Goal: Information Seeking & Learning: Learn about a topic

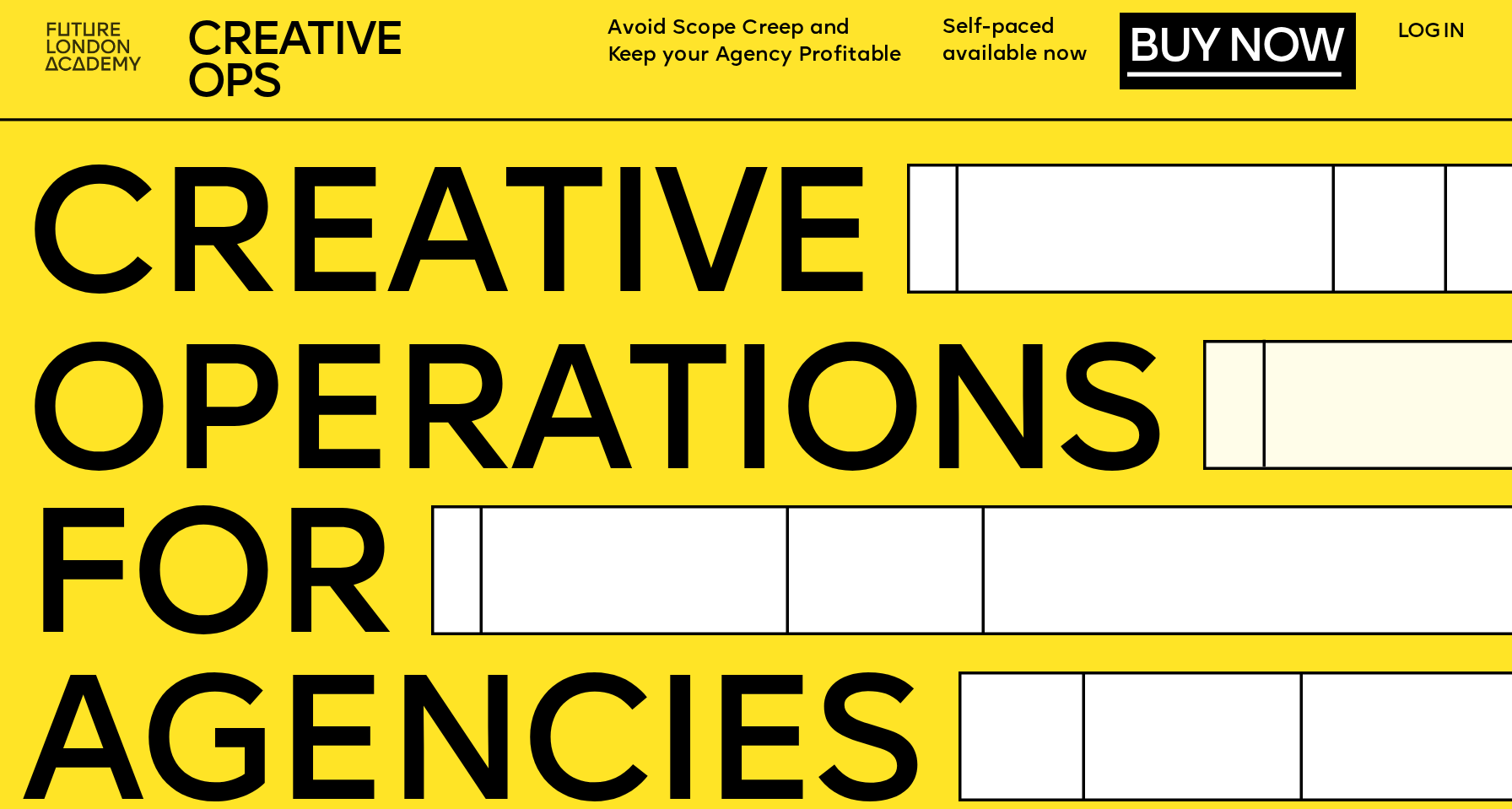
click at [87, 37] on img at bounding box center [95, 47] width 116 height 69
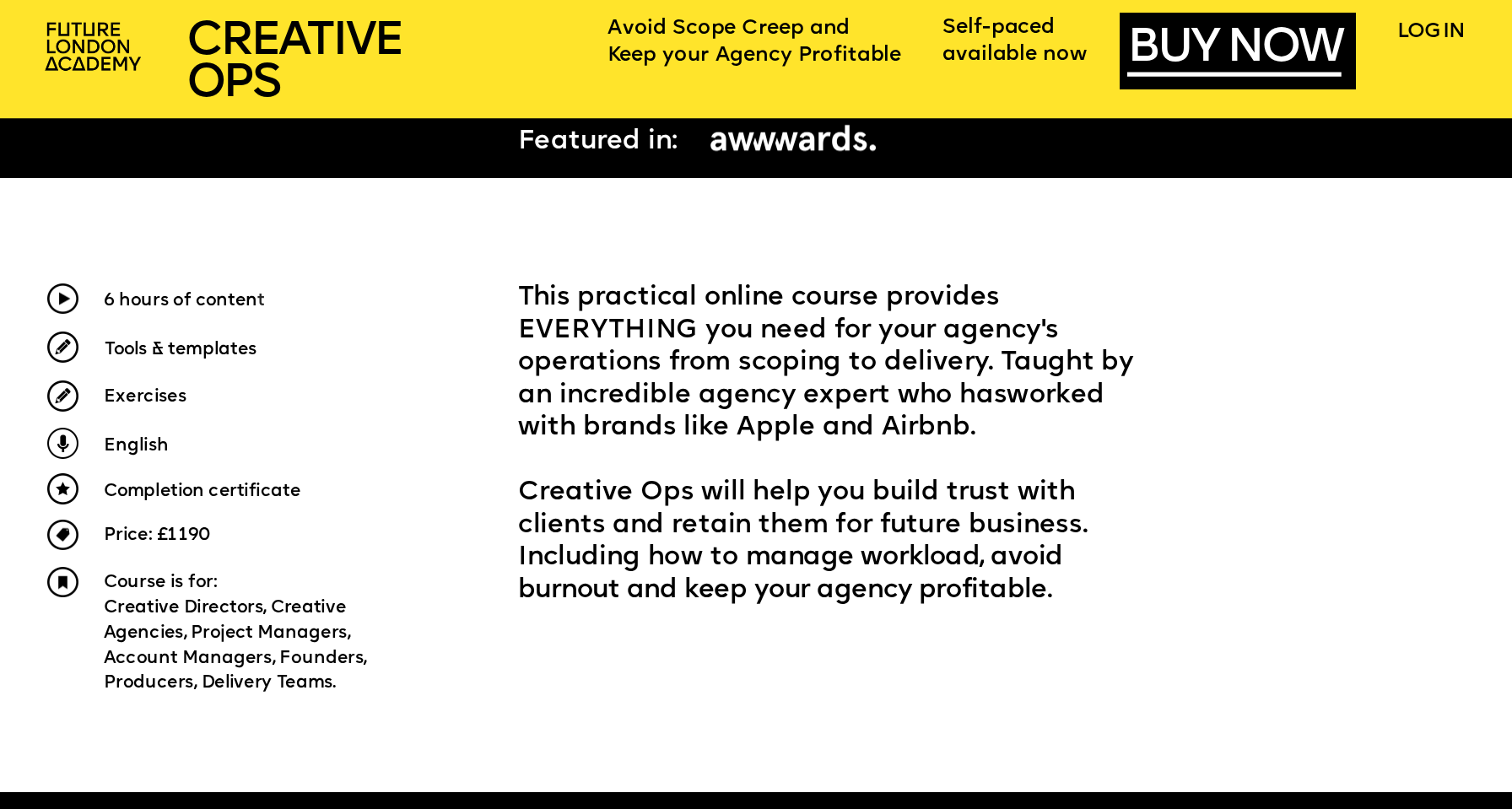
scroll to position [758, 0]
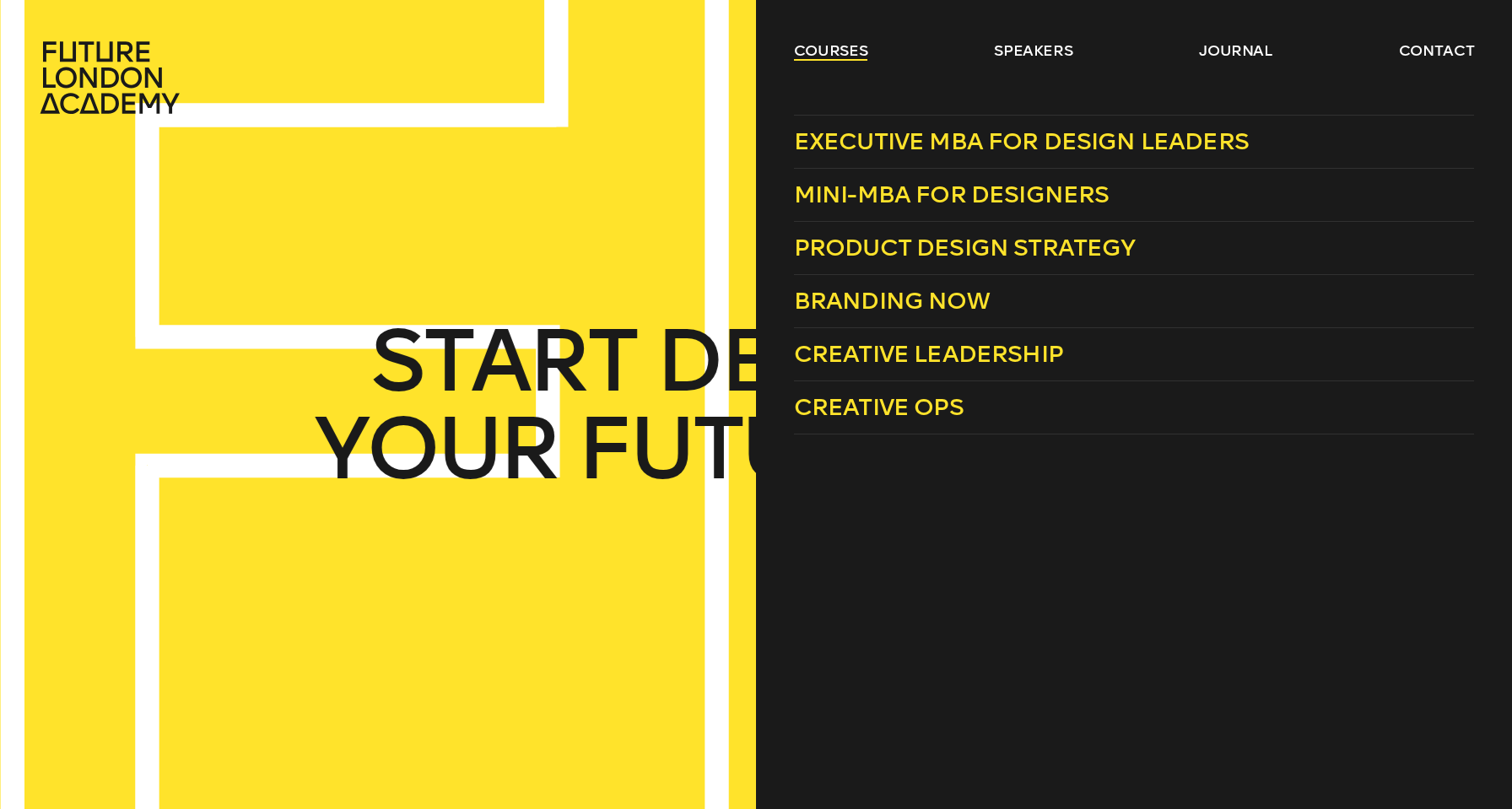
click at [859, 50] on link "courses" at bounding box center [831, 50] width 74 height 21
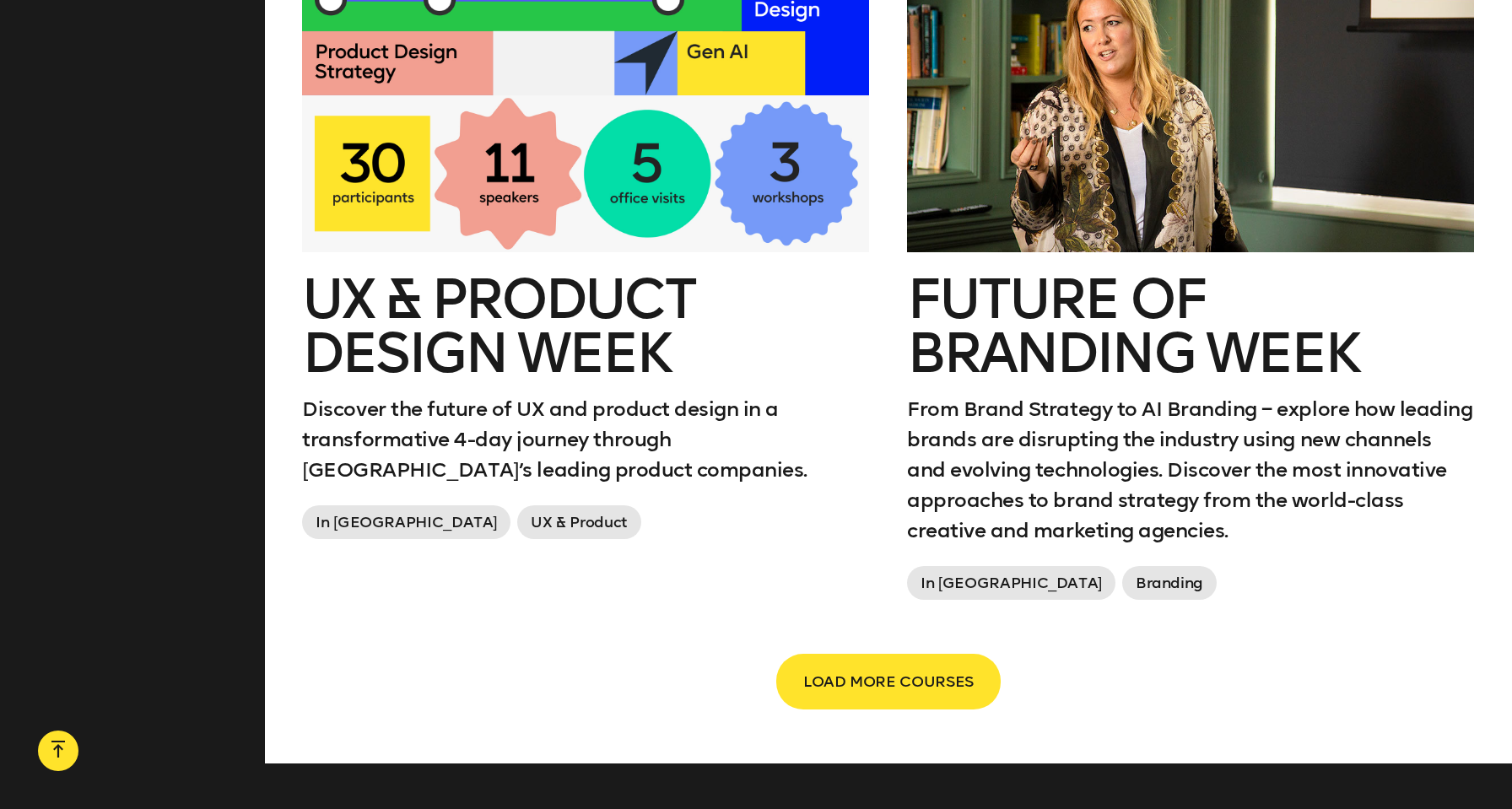
scroll to position [3065, 0]
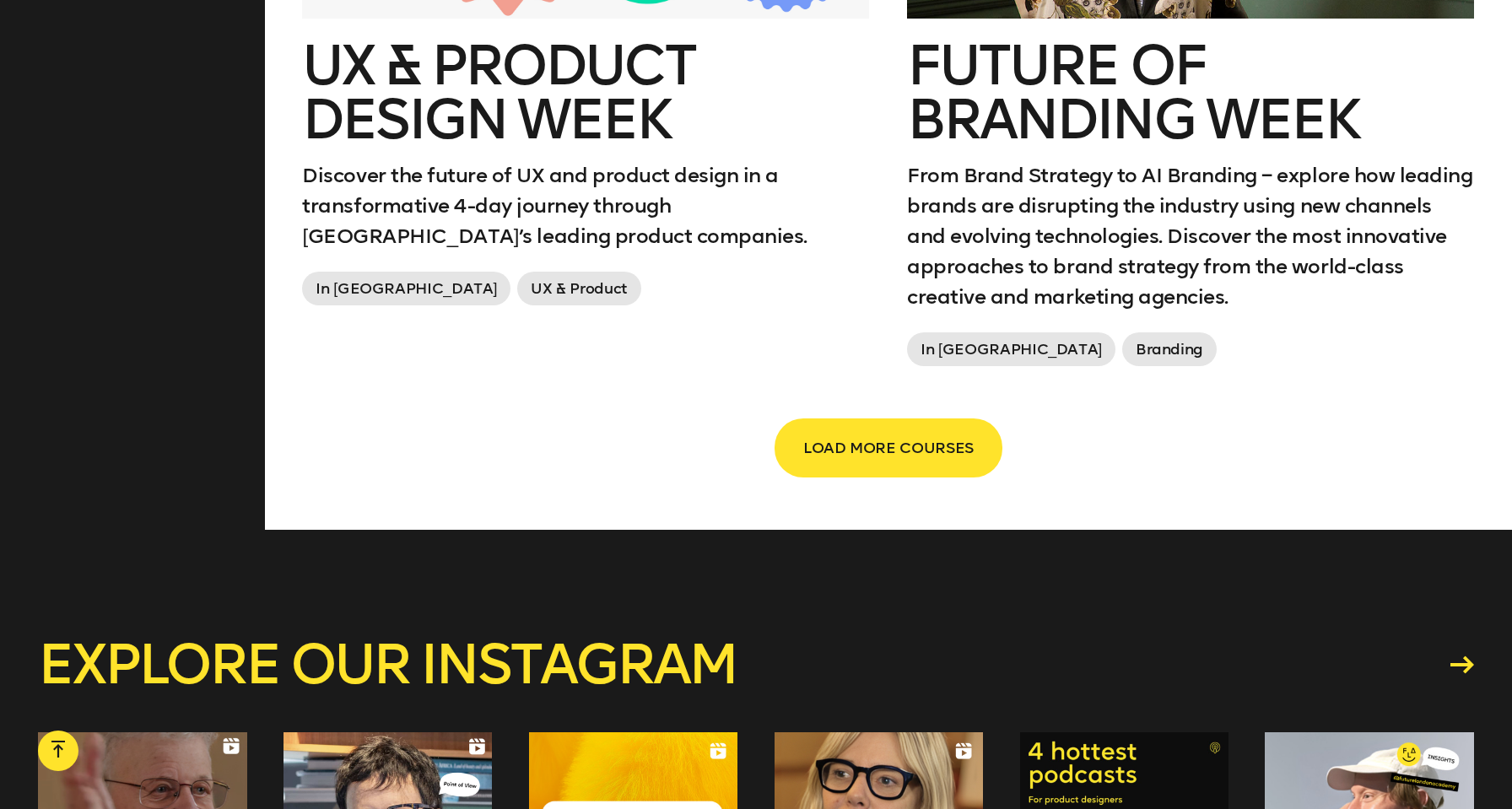
click at [946, 432] on span "LOAD MORE COURSES" at bounding box center [888, 448] width 170 height 32
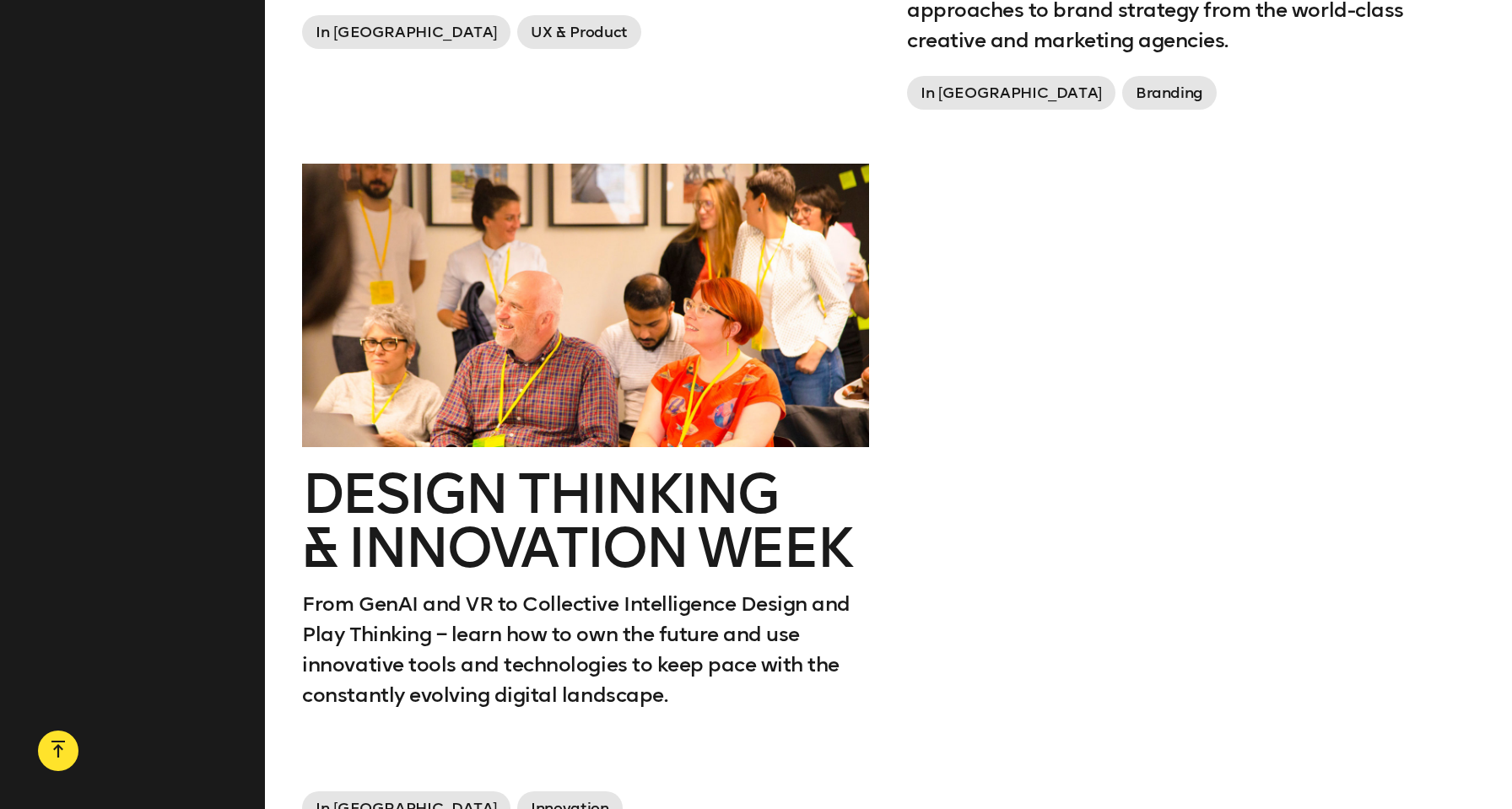
scroll to position [3329, 0]
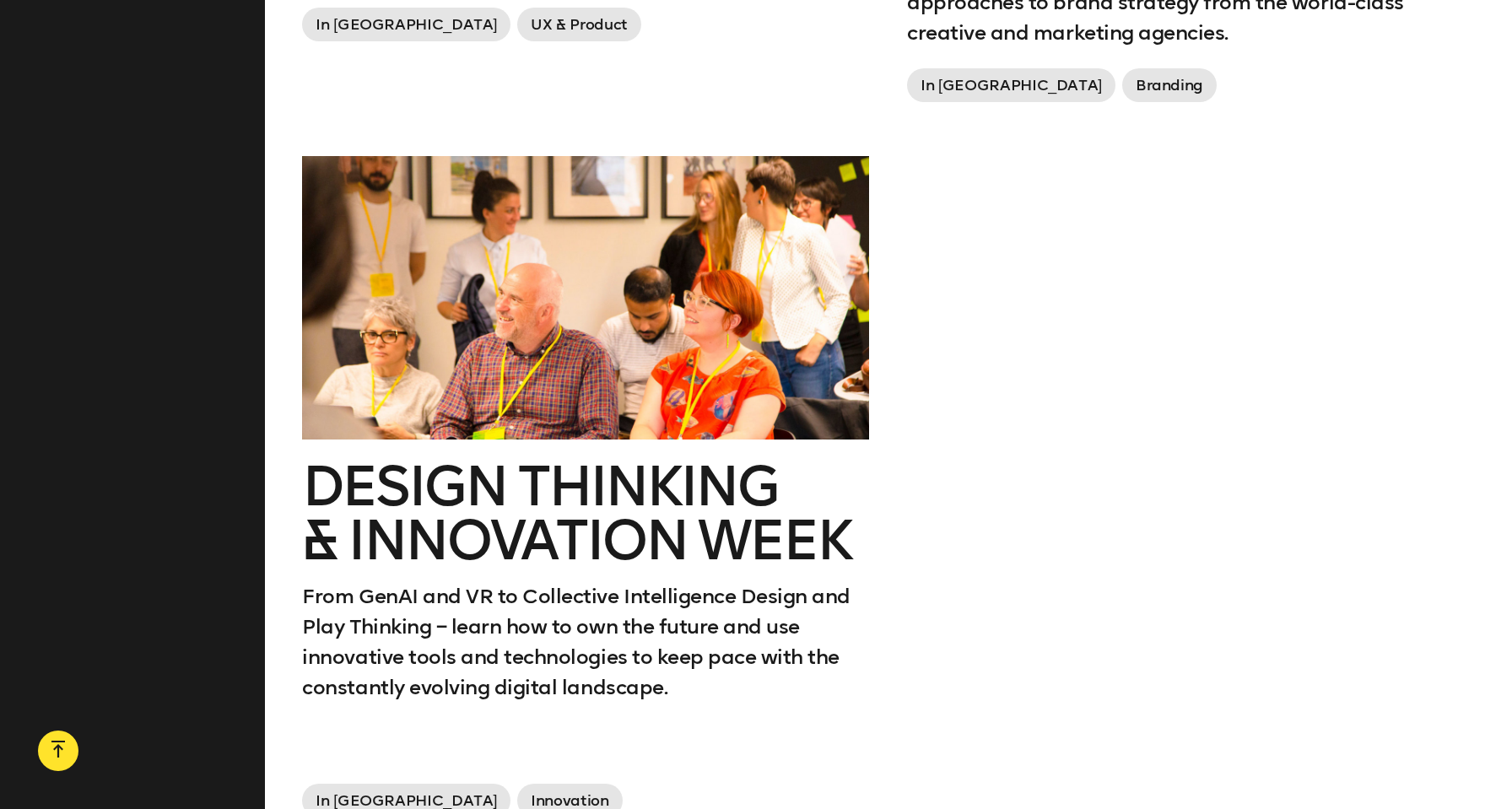
click at [719, 460] on h2 "Design Thinking & innovation Week" at bounding box center [585, 514] width 567 height 108
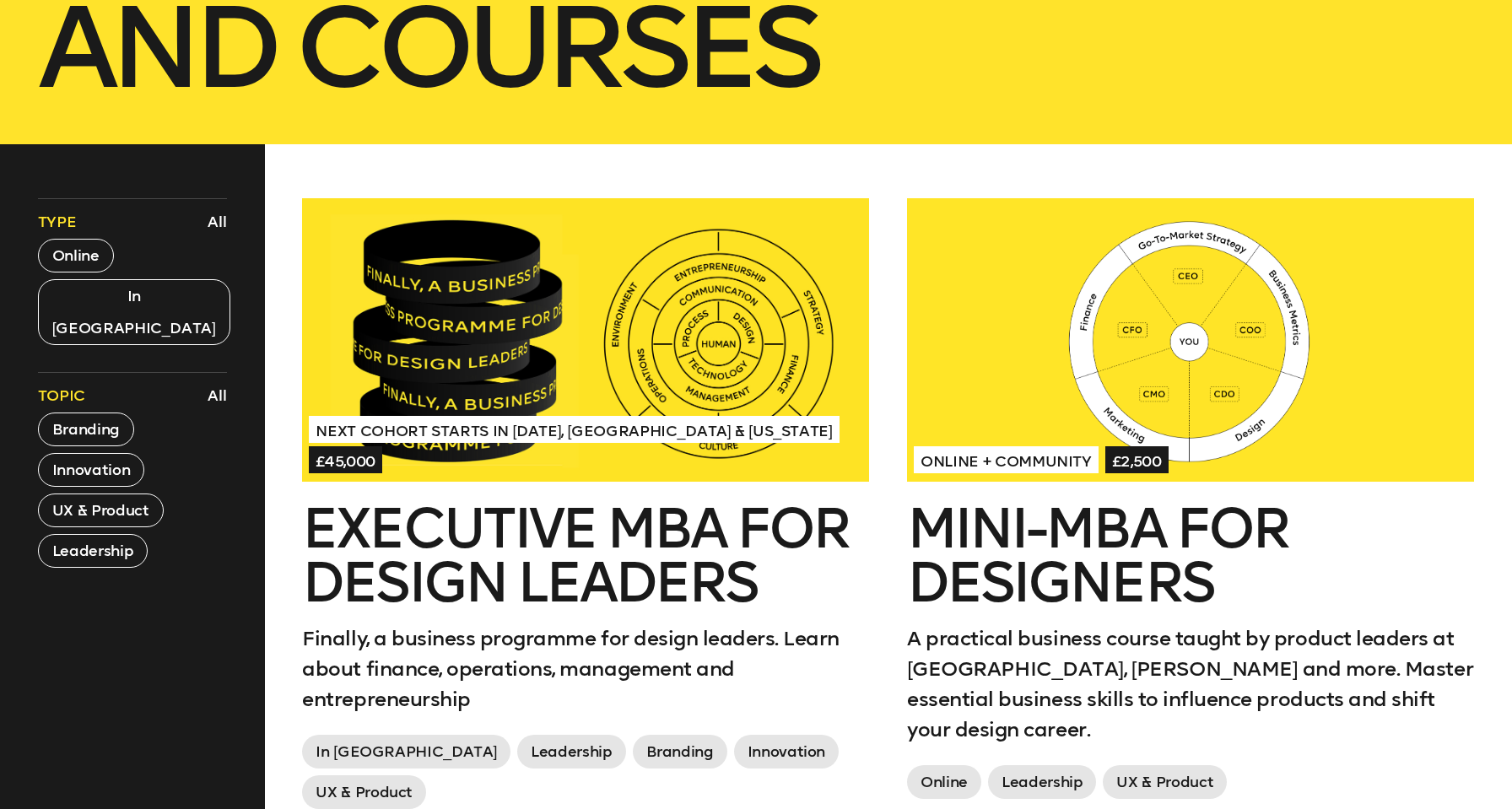
scroll to position [665, 0]
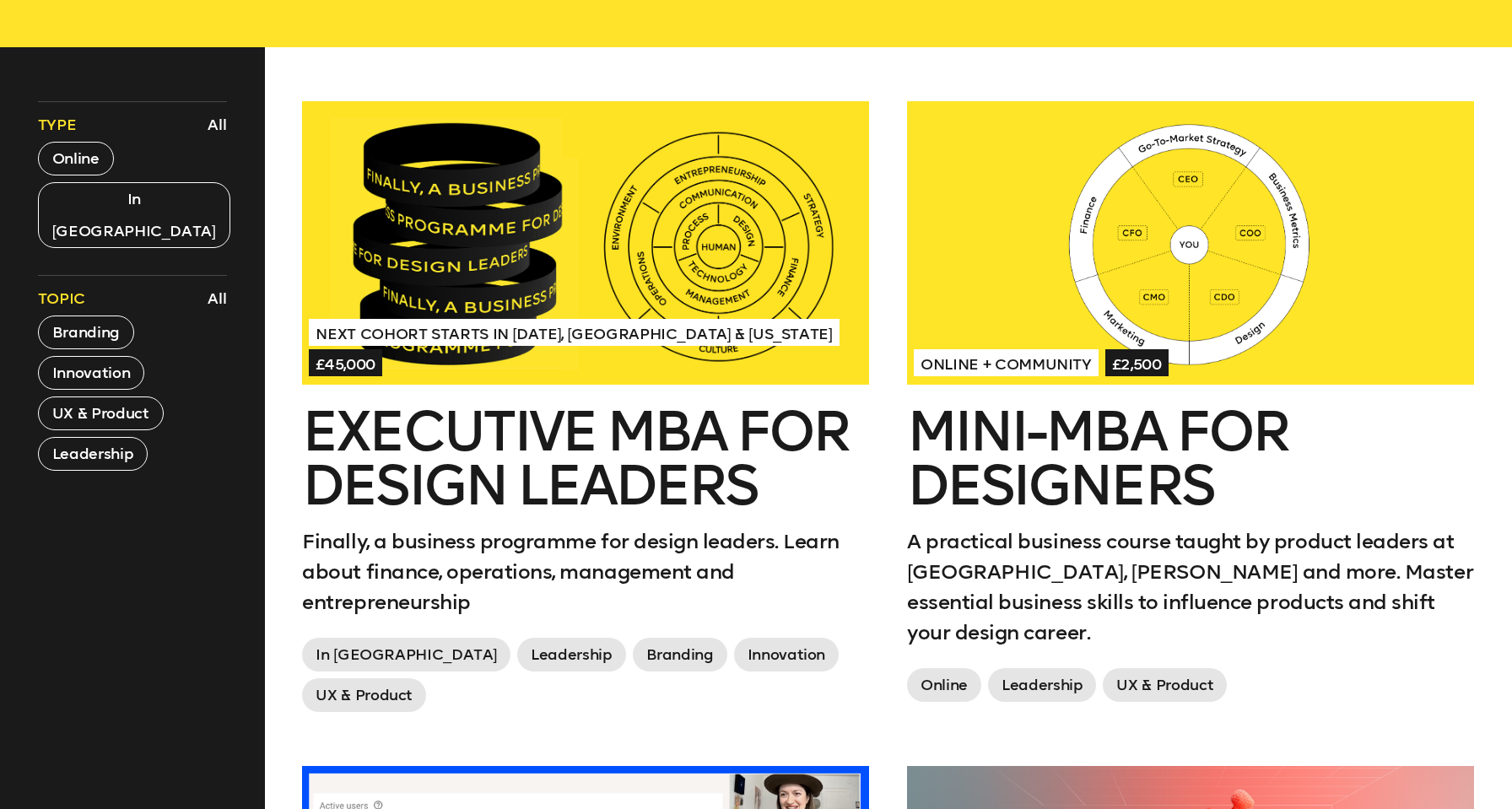
click at [775, 418] on h2 "Executive MBA for Design Leaders" at bounding box center [585, 458] width 567 height 108
click at [1218, 417] on h2 "Mini-MBA for Designers" at bounding box center [1190, 458] width 567 height 108
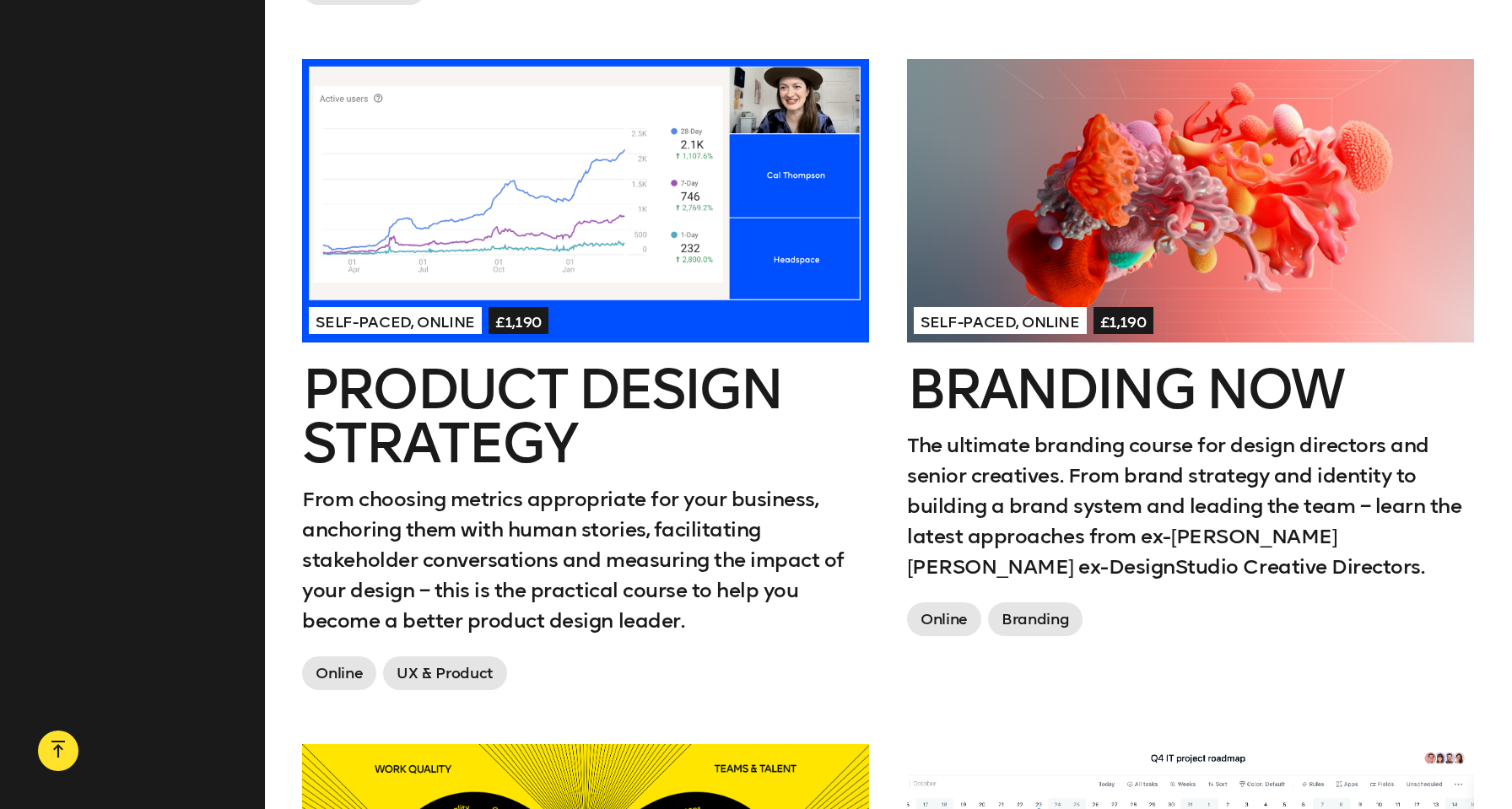
scroll to position [1558, 0]
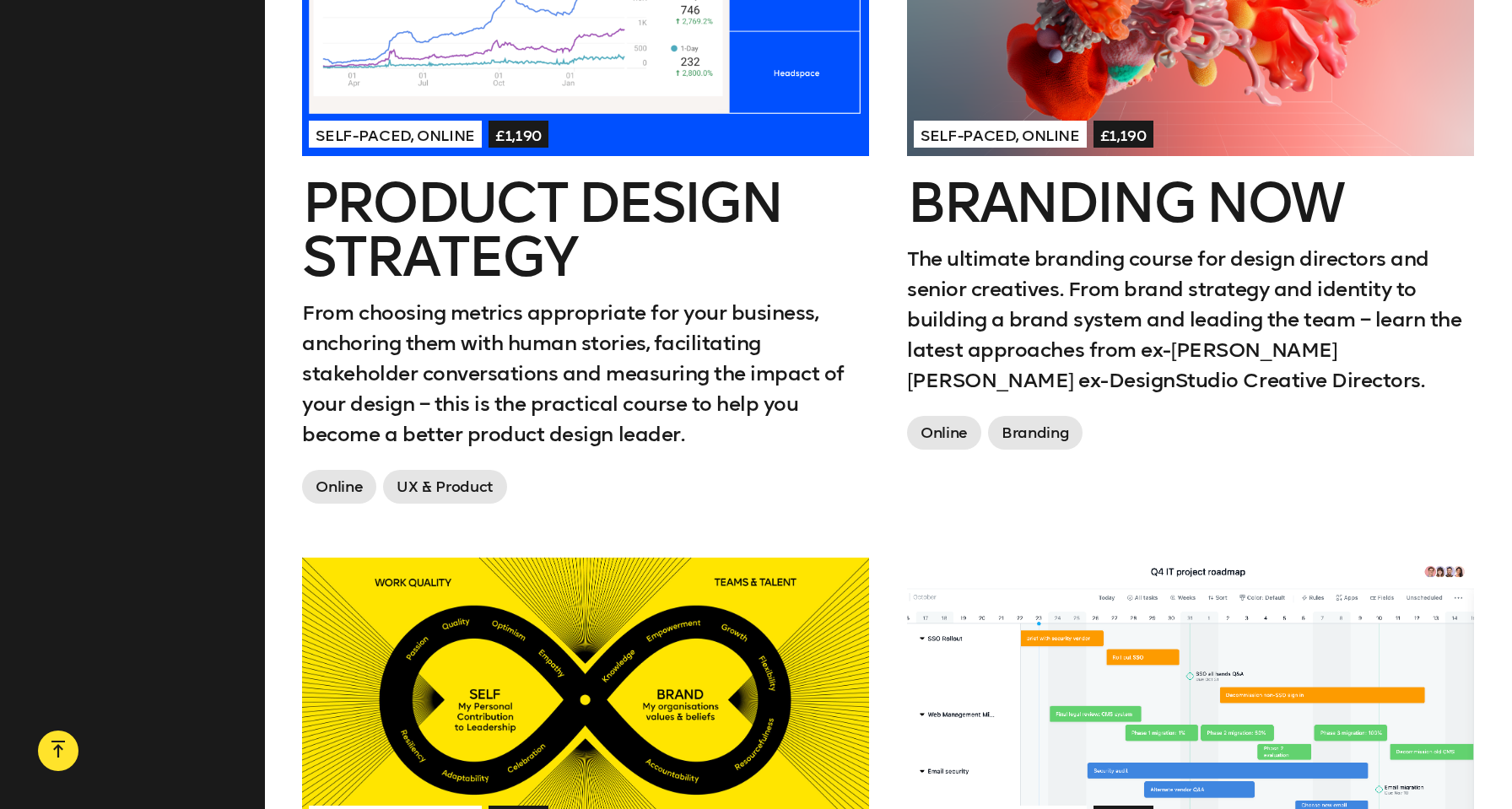
click at [949, 176] on h2 "Branding Now" at bounding box center [1190, 203] width 567 height 54
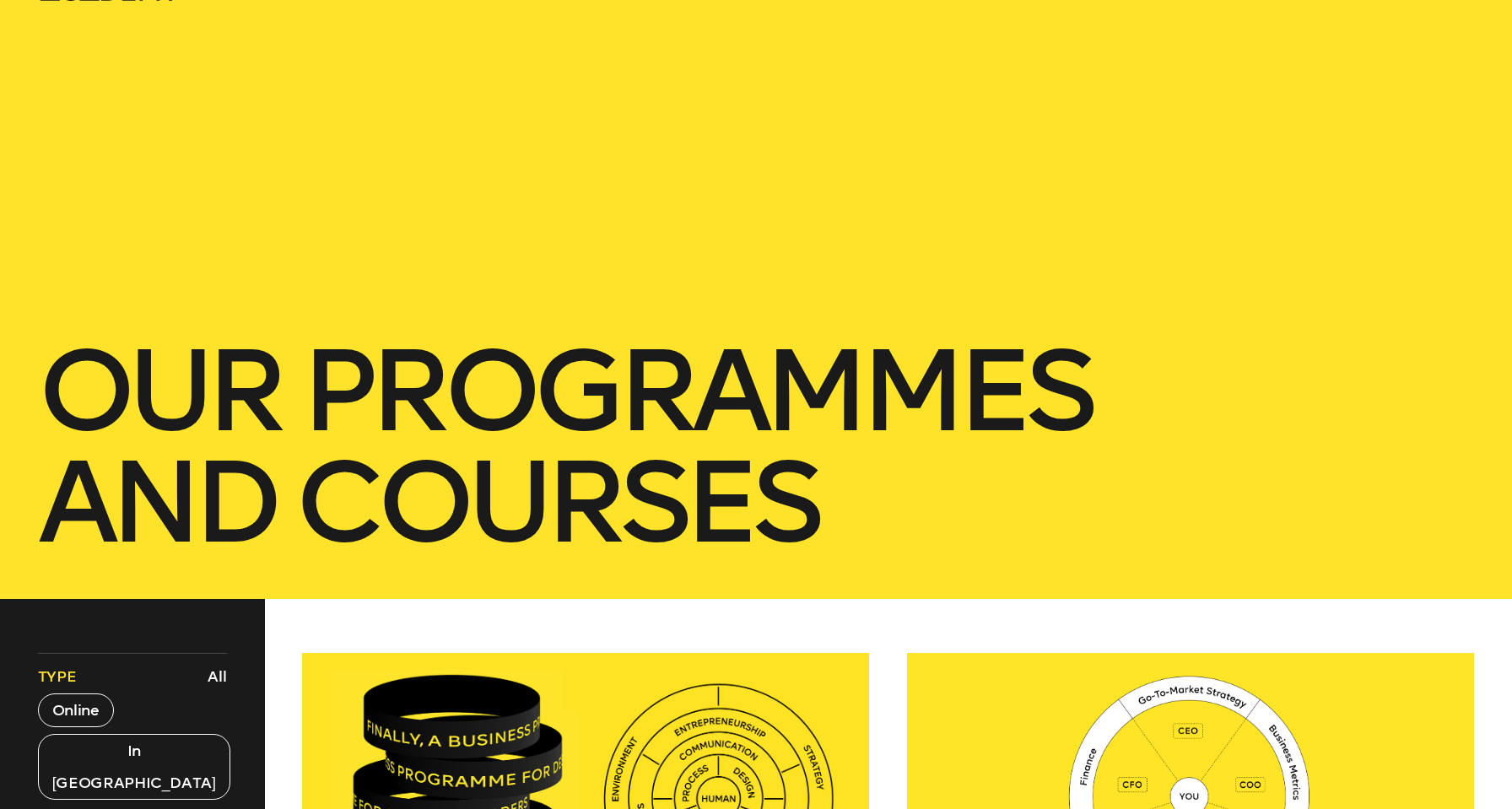
scroll to position [0, 0]
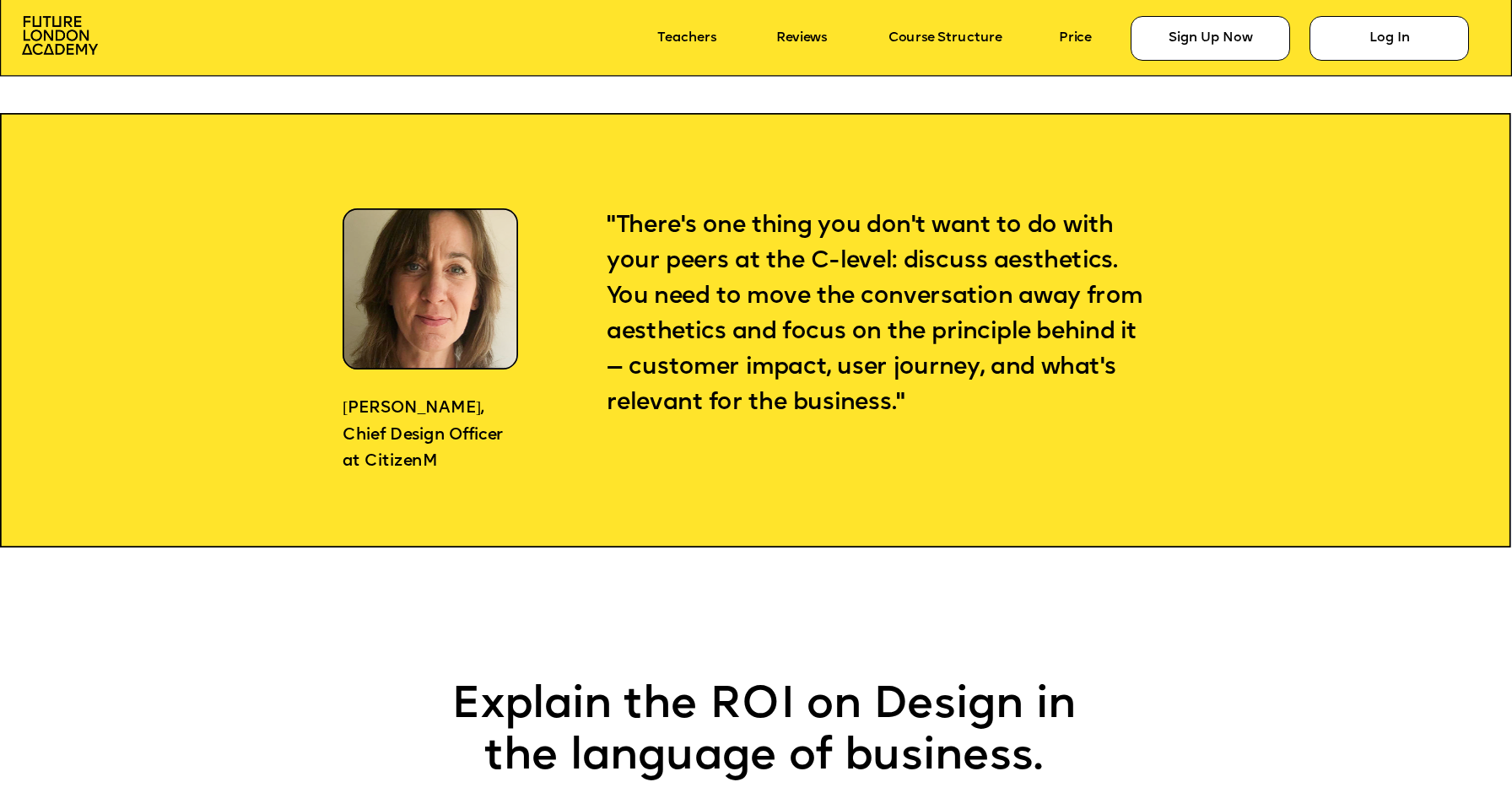
scroll to position [1707, 0]
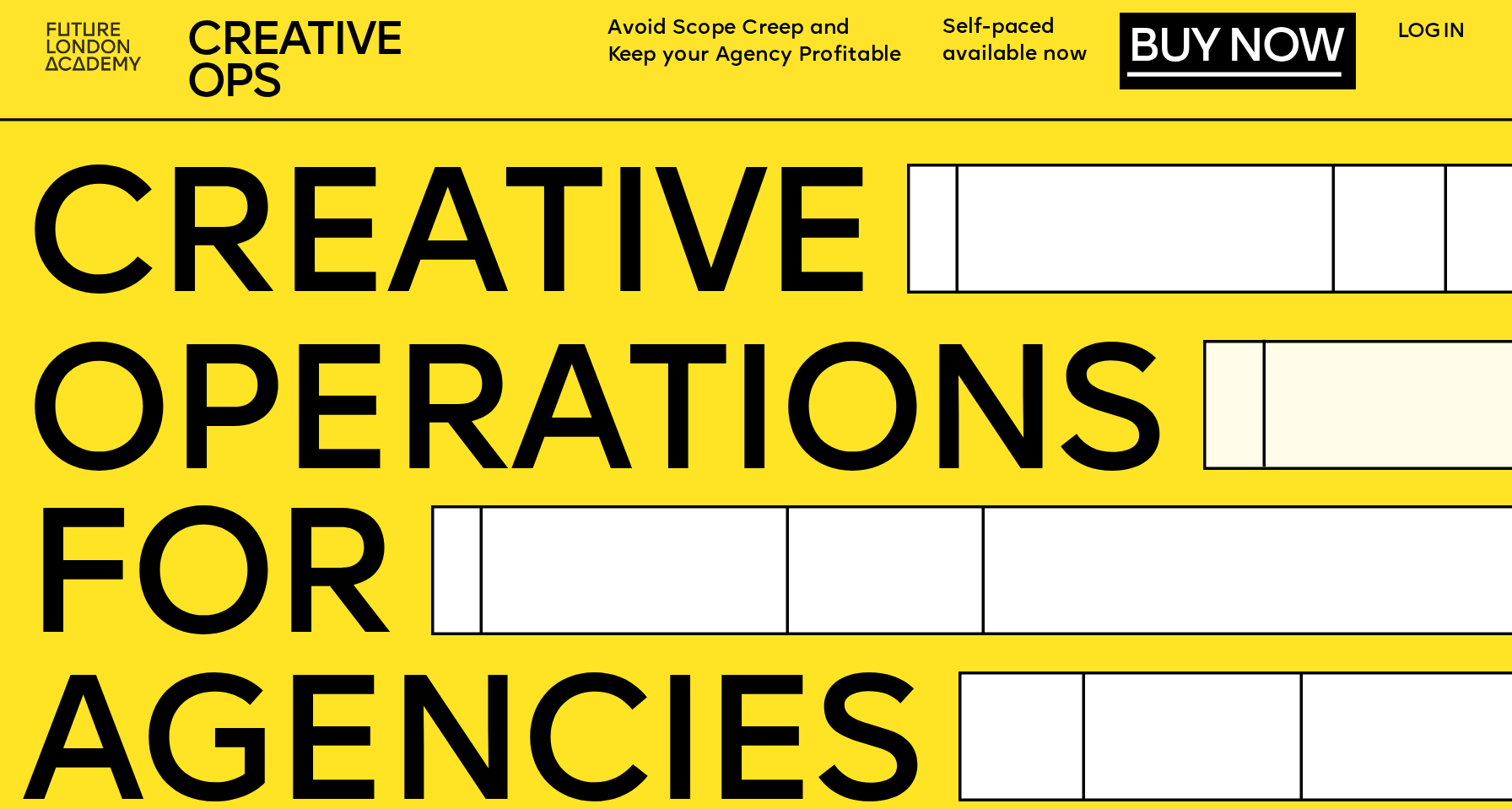
click at [71, 41] on img at bounding box center [95, 47] width 116 height 69
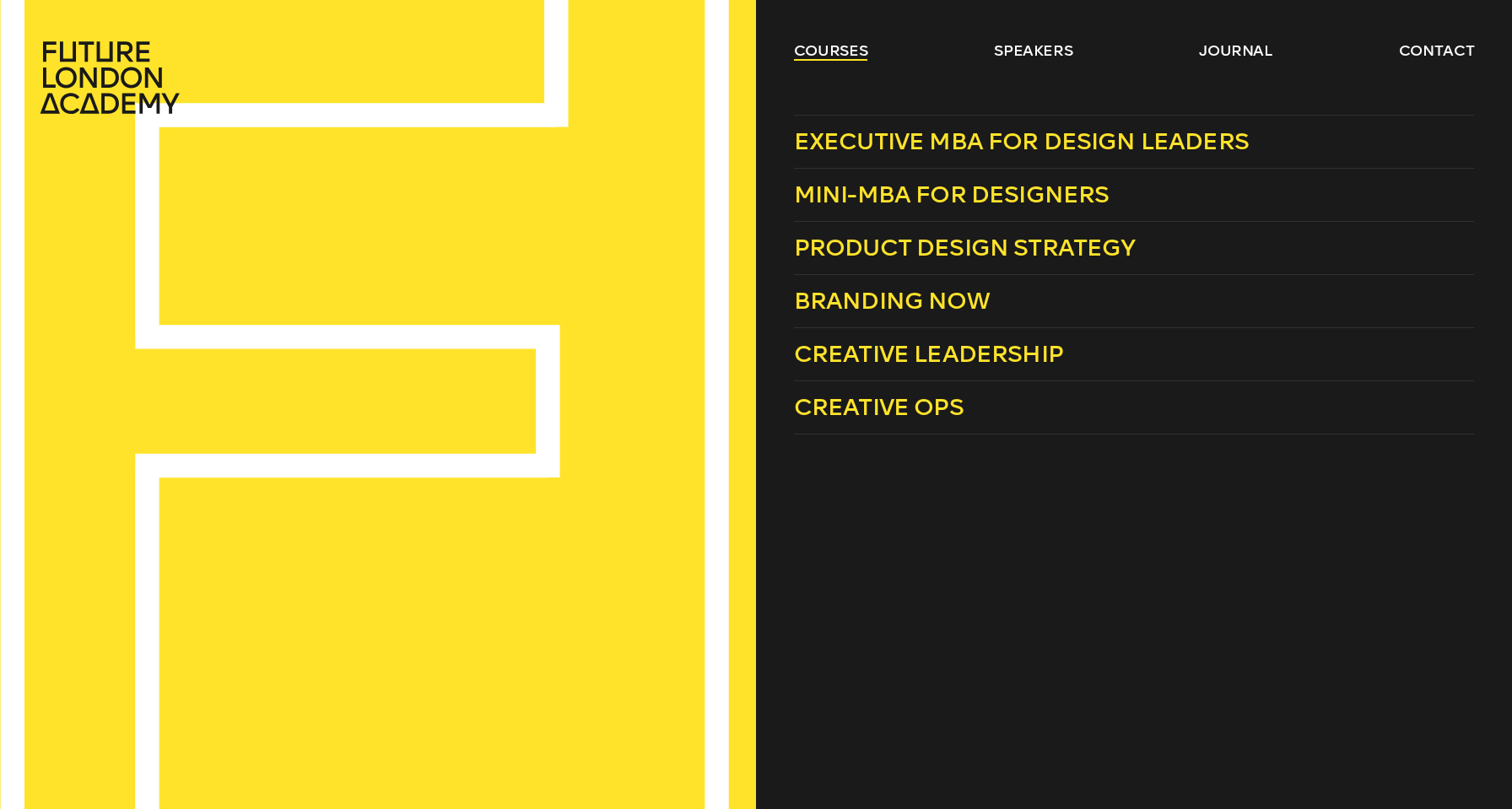
click at [843, 51] on link "courses" at bounding box center [831, 50] width 74 height 21
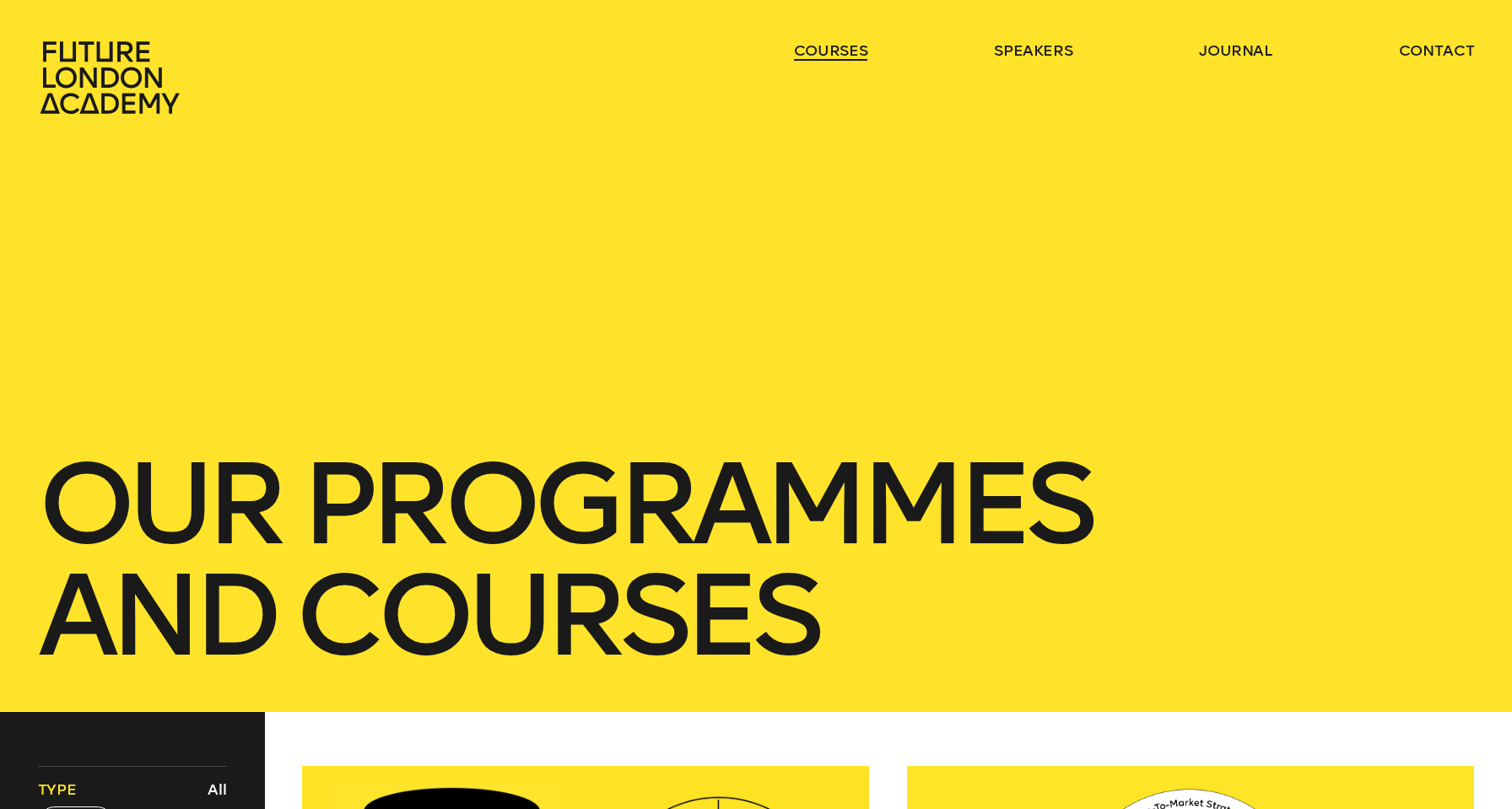
click at [843, 51] on link "courses" at bounding box center [831, 50] width 74 height 21
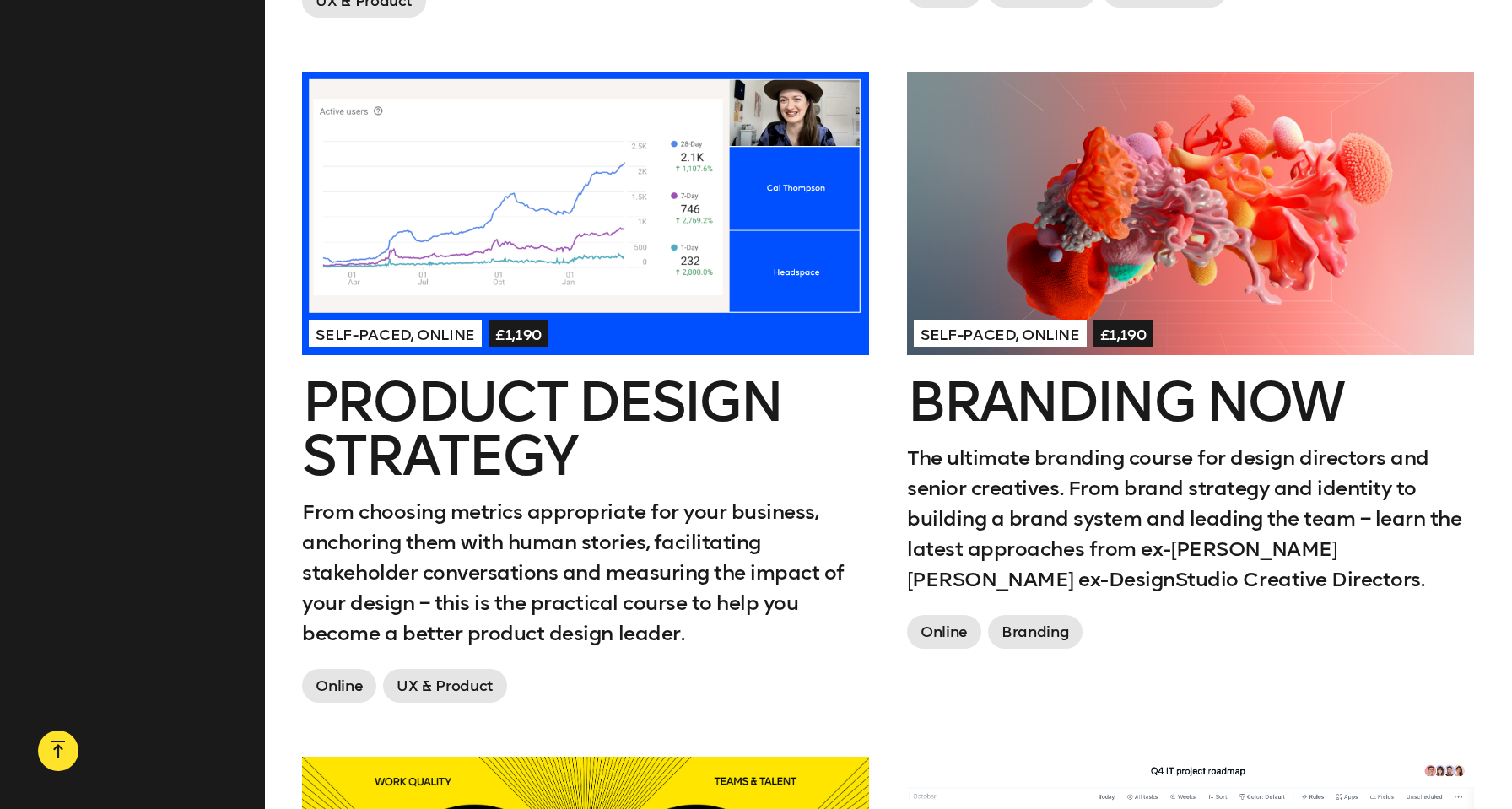
scroll to position [1409, 0]
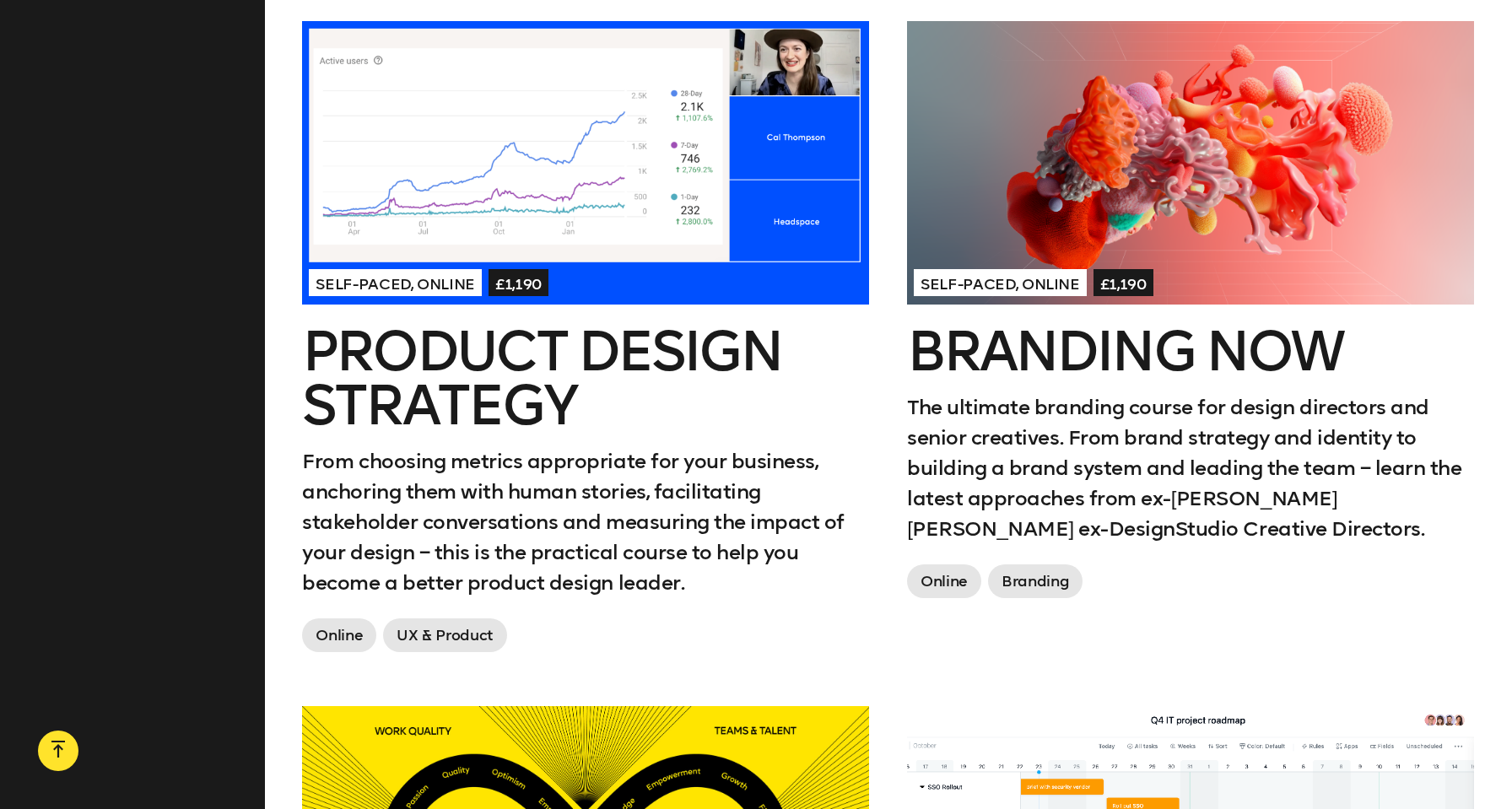
click at [733, 325] on h2 "Product Design Strategy" at bounding box center [585, 379] width 567 height 108
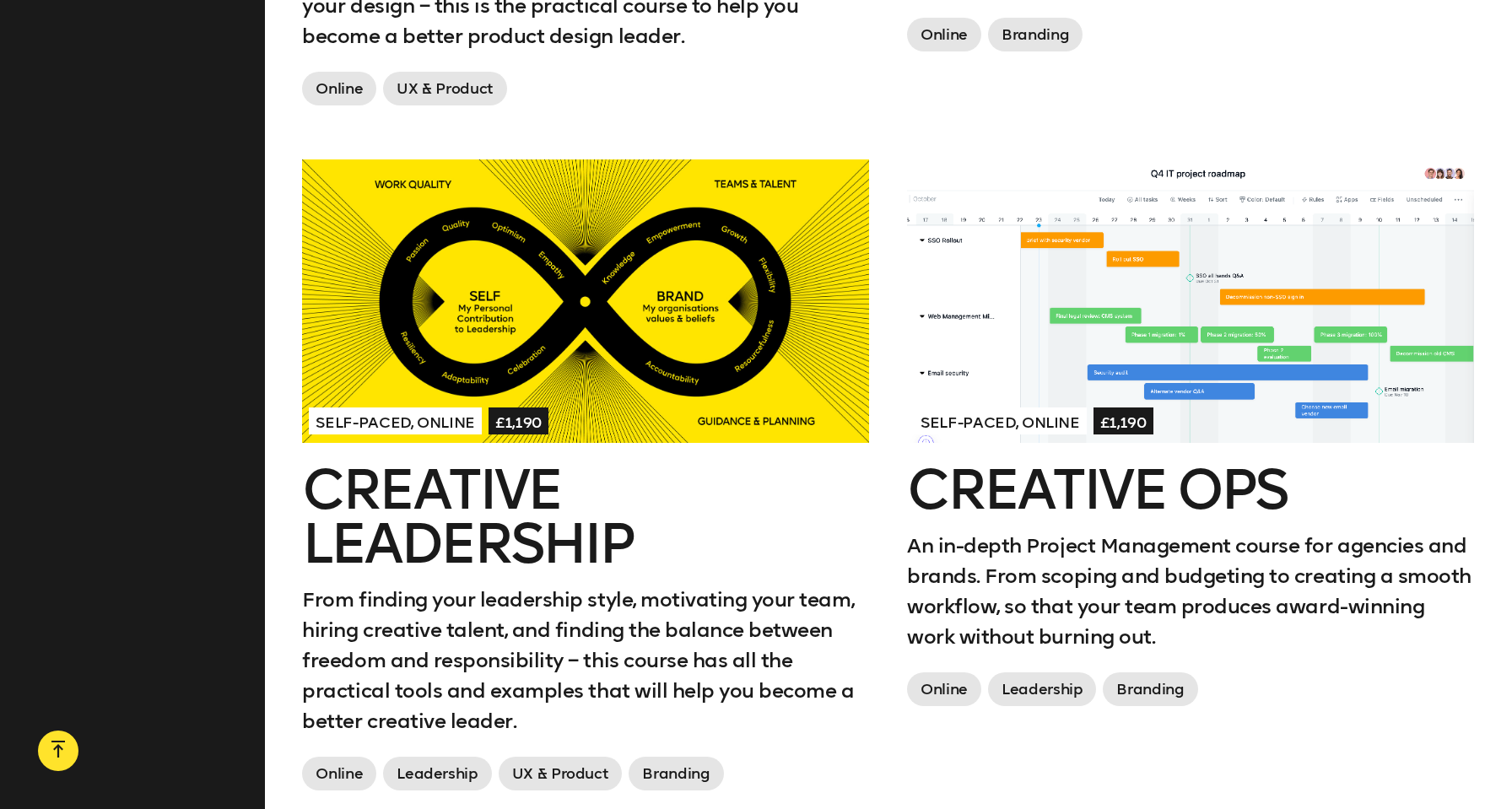
scroll to position [1996, 0]
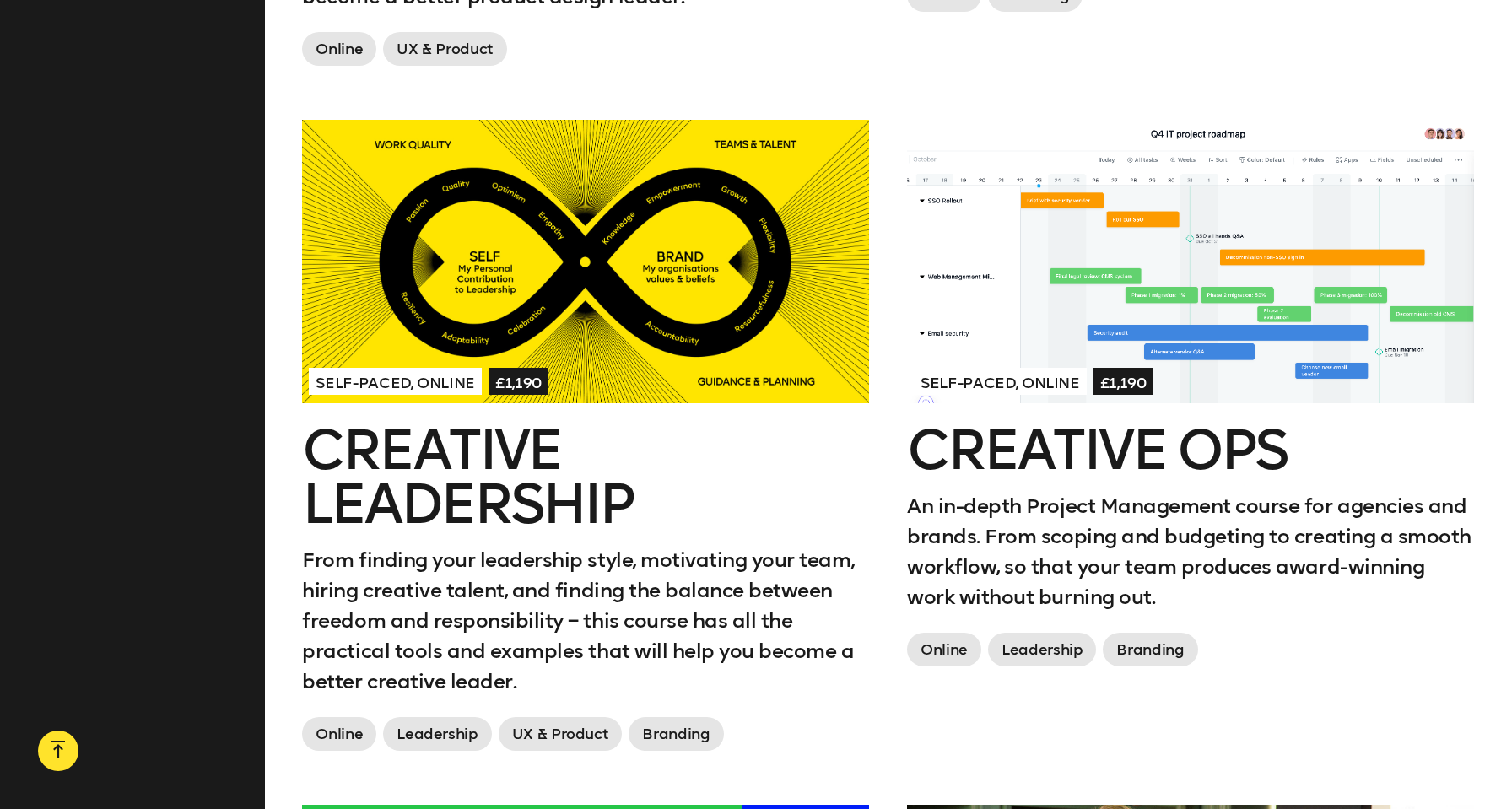
click at [1004, 298] on div at bounding box center [1190, 261] width 567 height 284
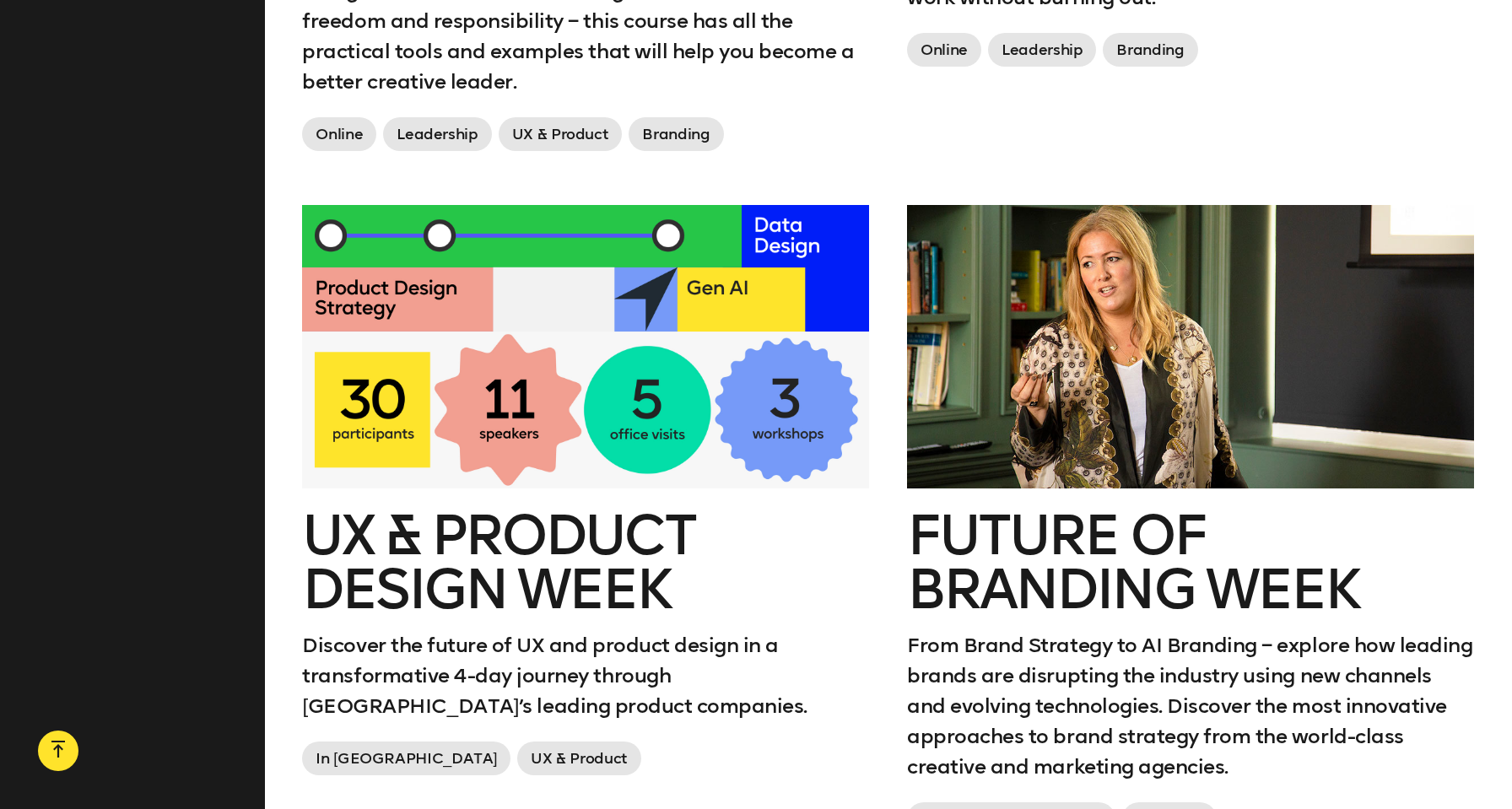
scroll to position [2802, 0]
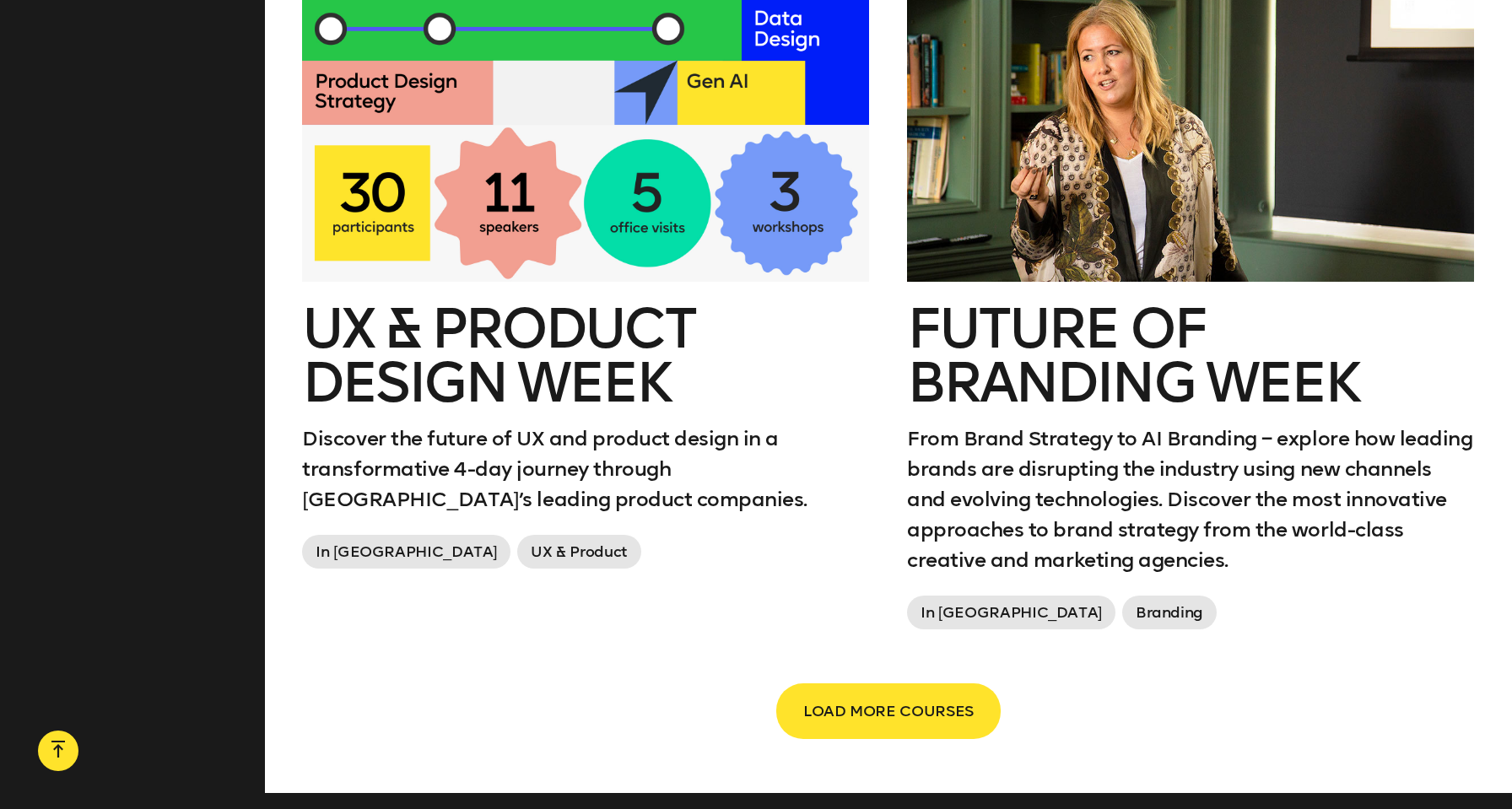
click at [1004, 337] on h2 "Future of branding week" at bounding box center [1190, 355] width 567 height 108
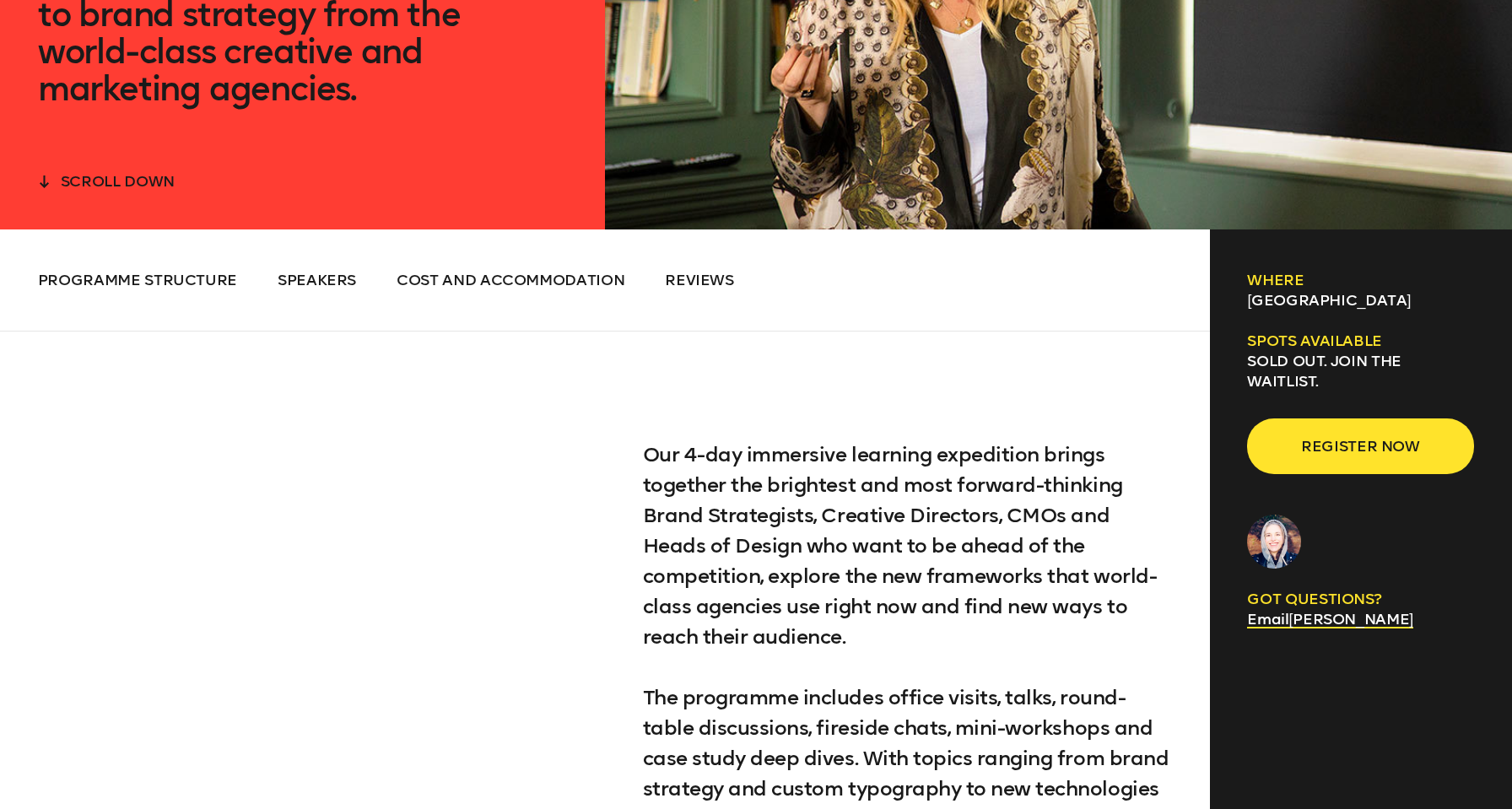
scroll to position [532, 0]
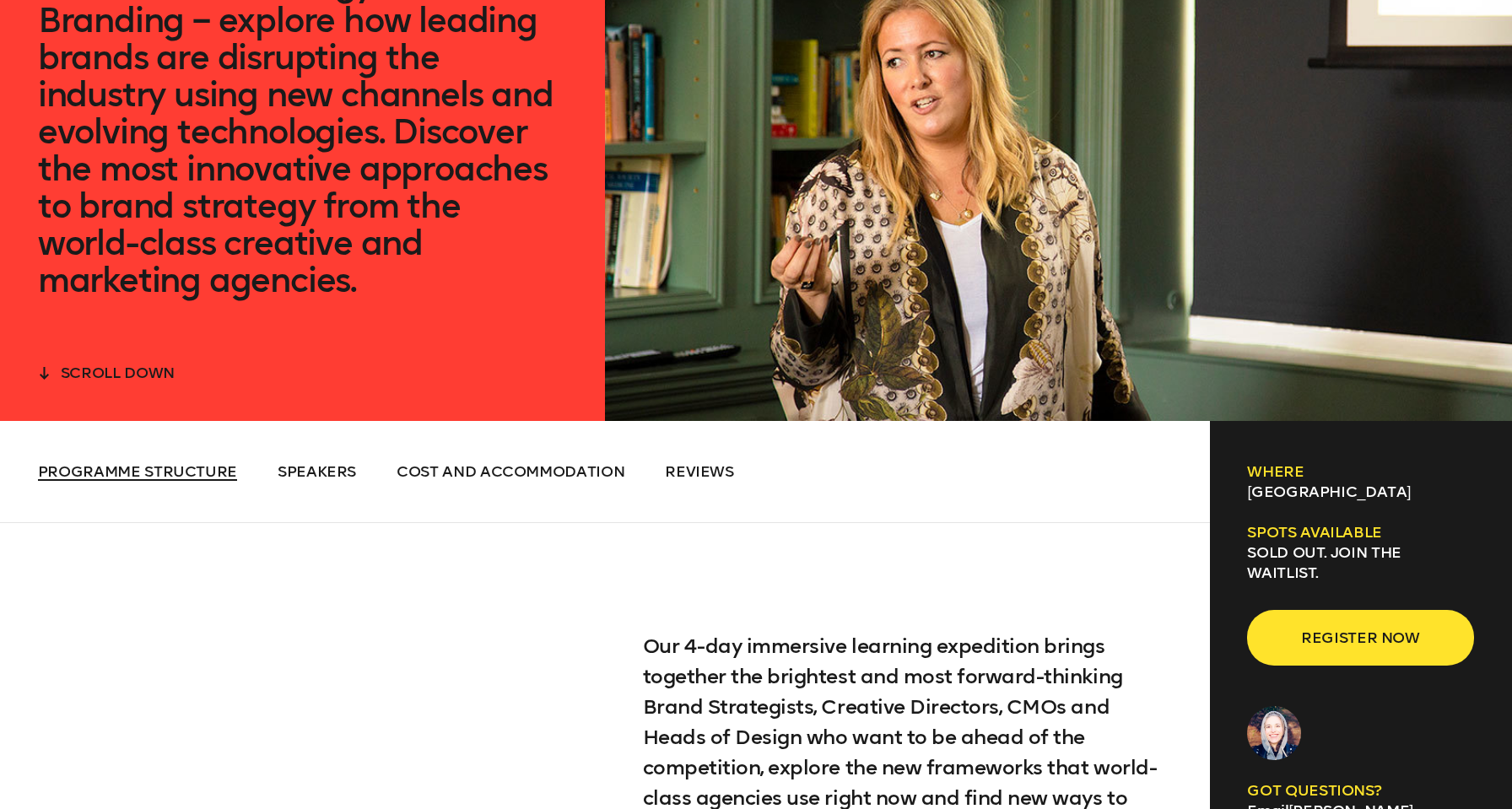
click at [203, 464] on span "Programme Structure" at bounding box center [137, 471] width 199 height 19
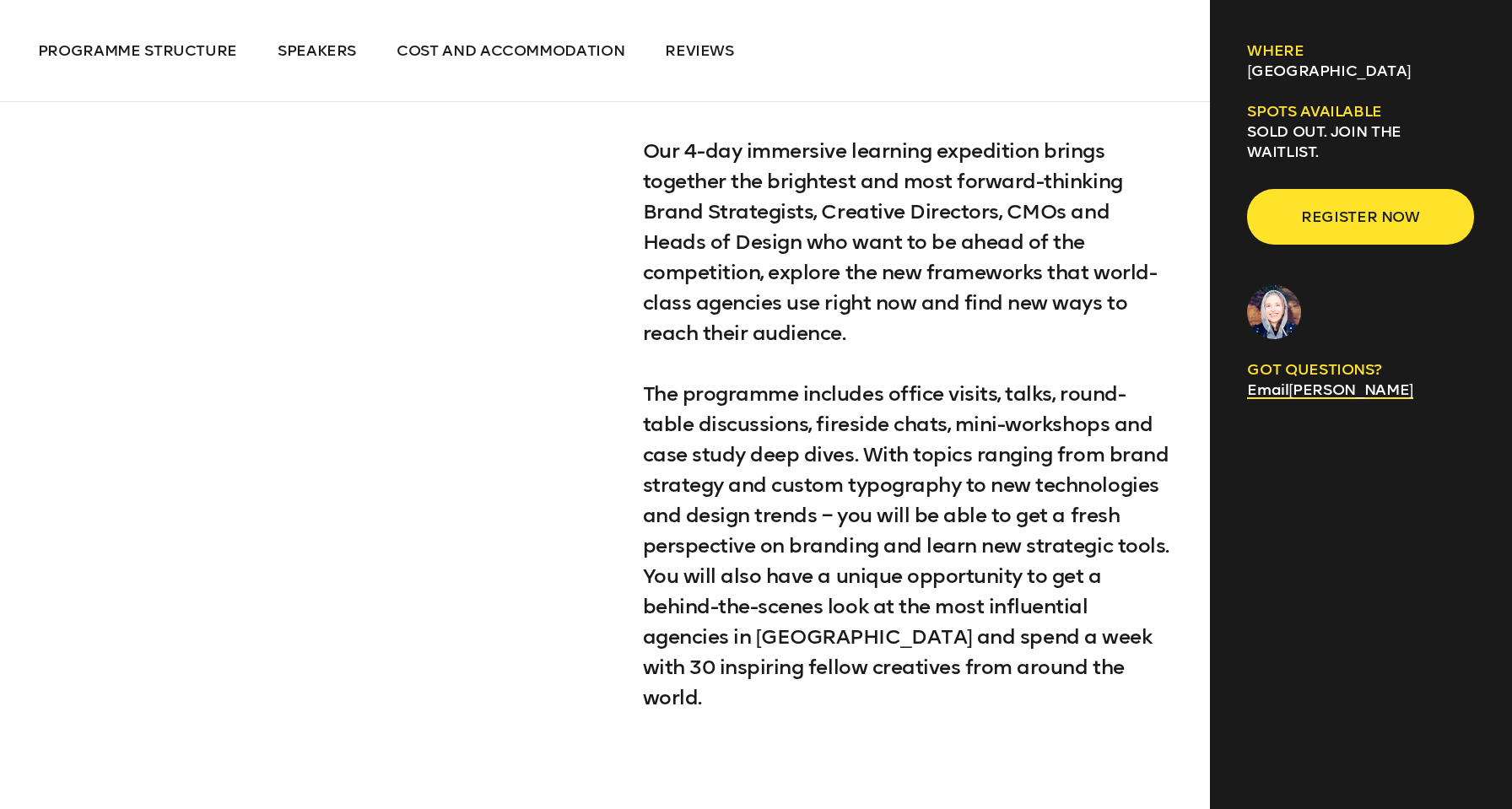
scroll to position [1082, 0]
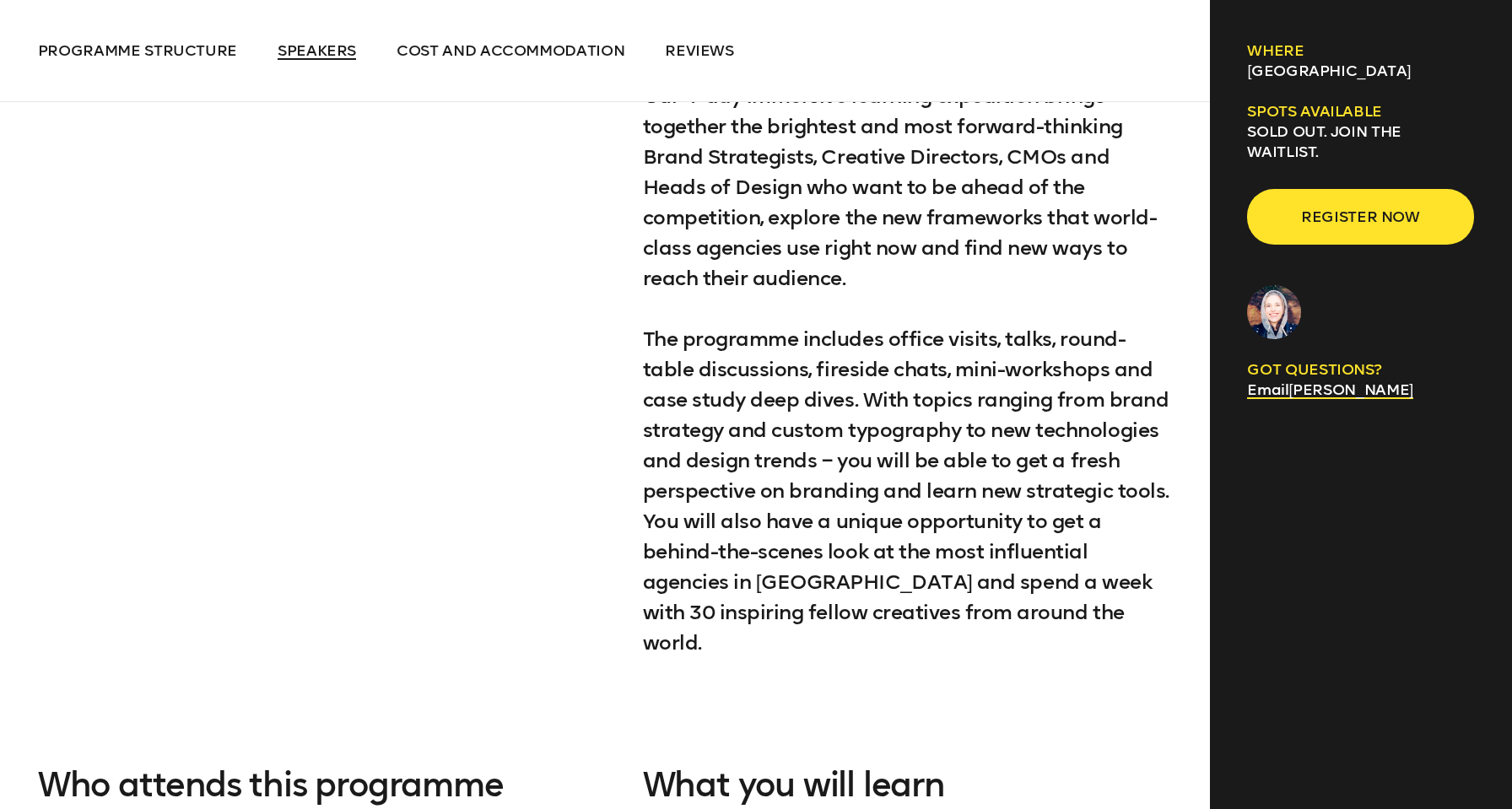
click at [329, 51] on span "Speakers" at bounding box center [317, 50] width 79 height 19
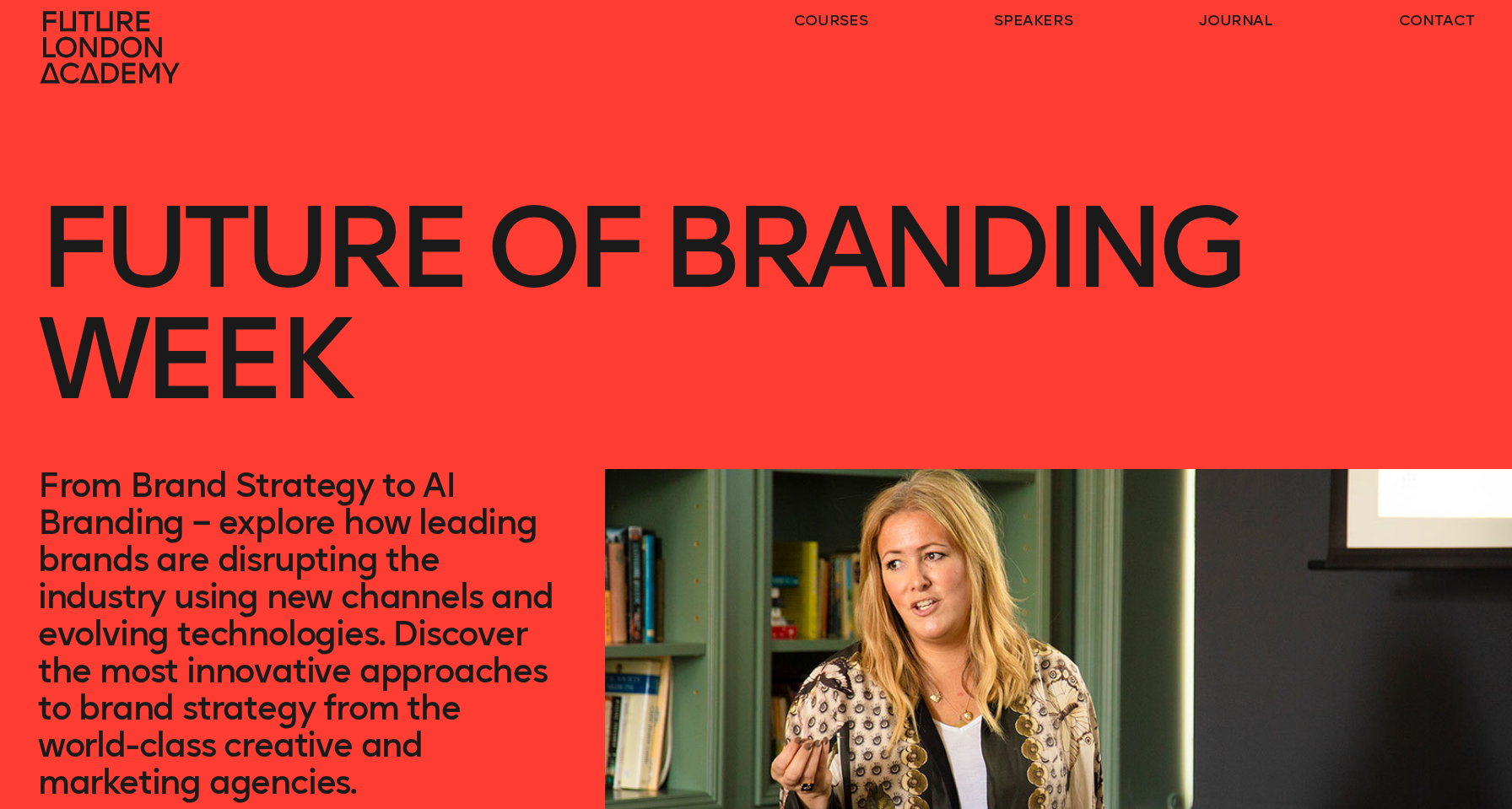
scroll to position [0, 0]
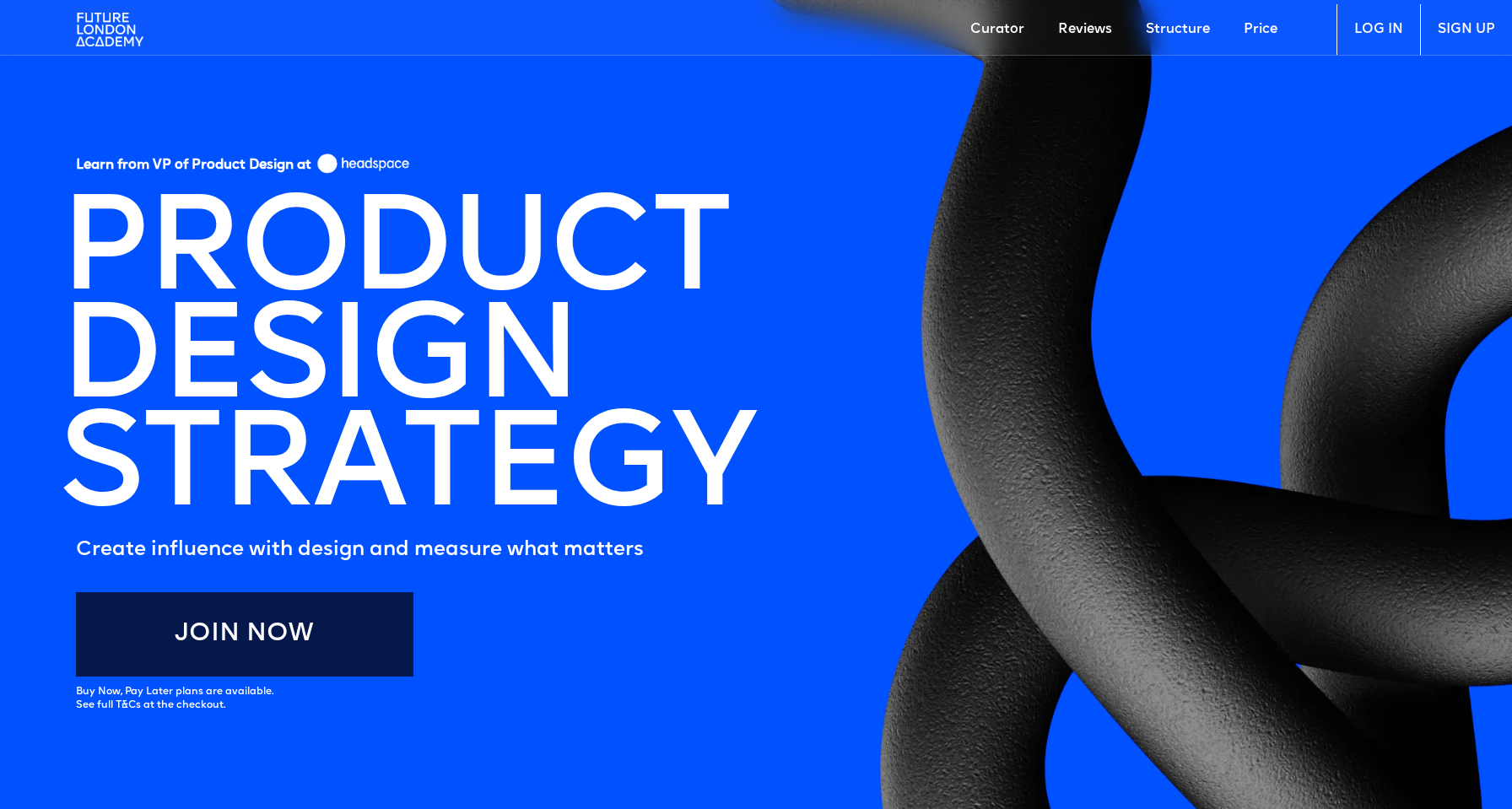
scroll to position [54, 0]
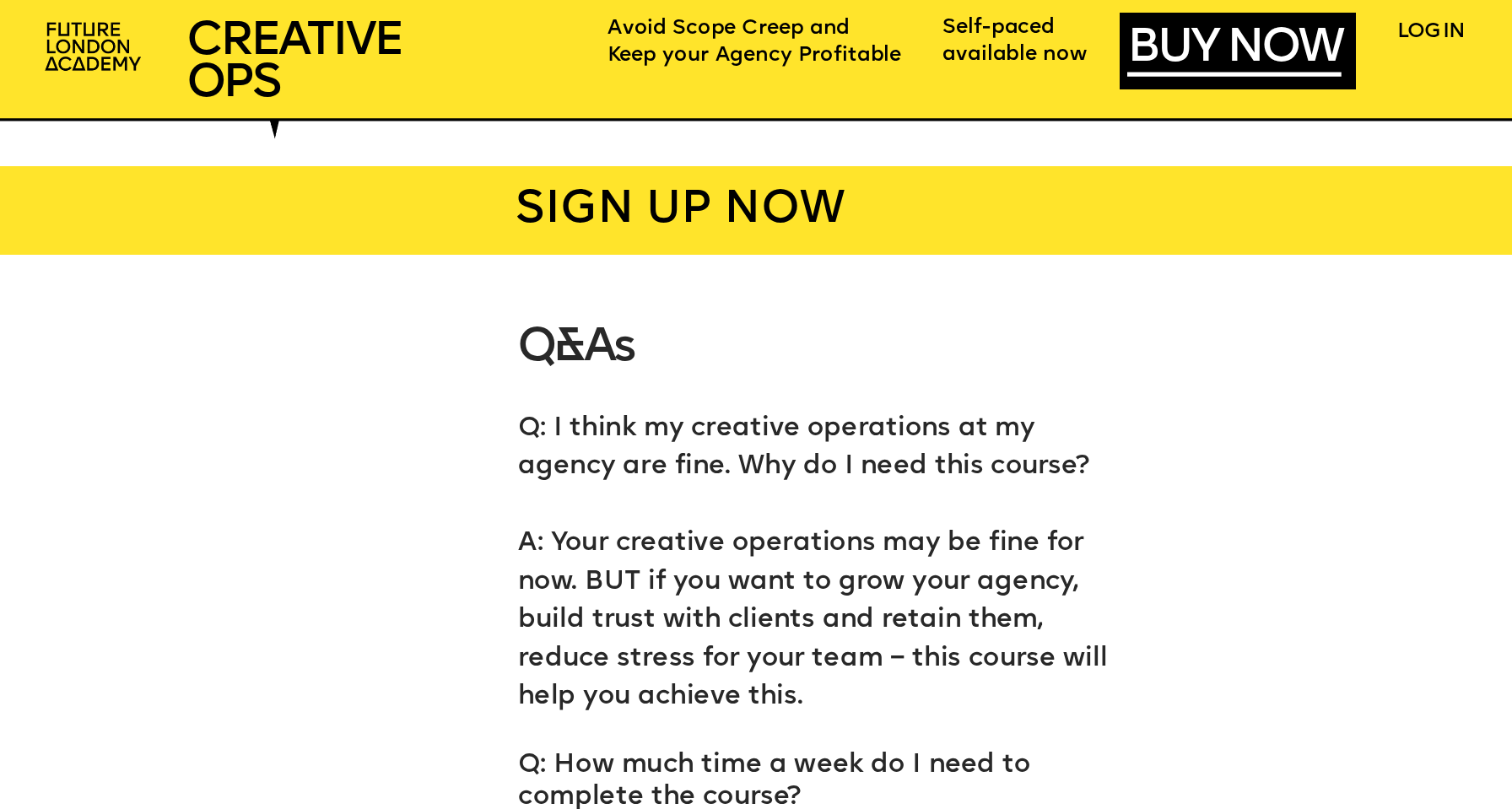
scroll to position [10168, 0]
